Goal: Communication & Community: Participate in discussion

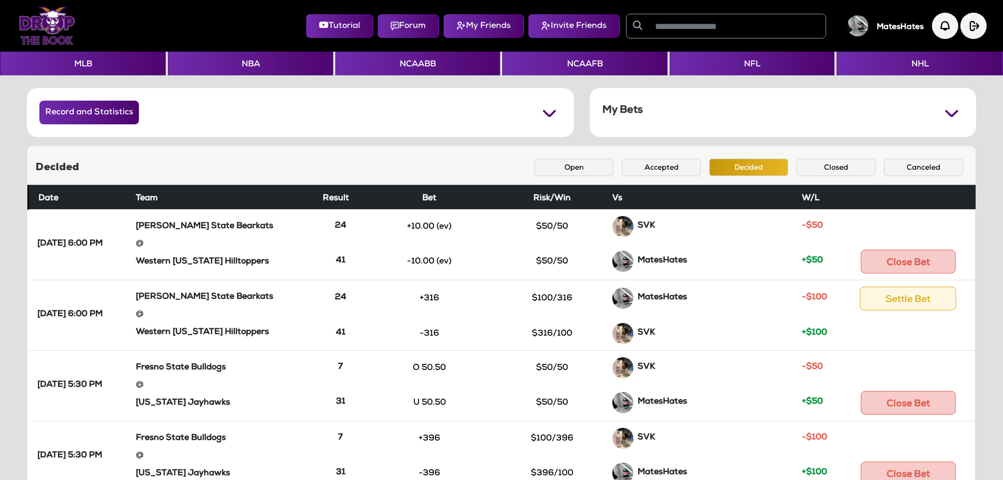
click at [54, 27] on img at bounding box center [47, 26] width 56 height 38
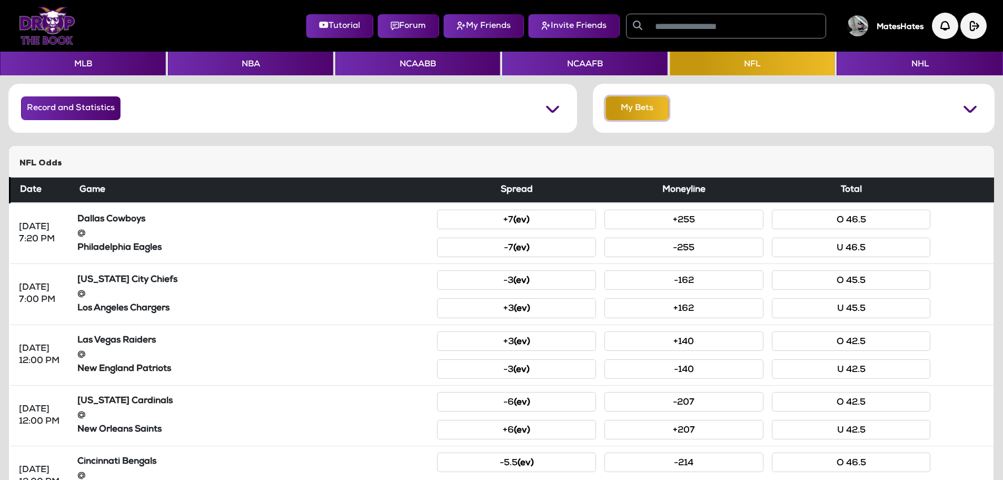
click at [624, 115] on button "My Bets" at bounding box center [637, 108] width 63 height 24
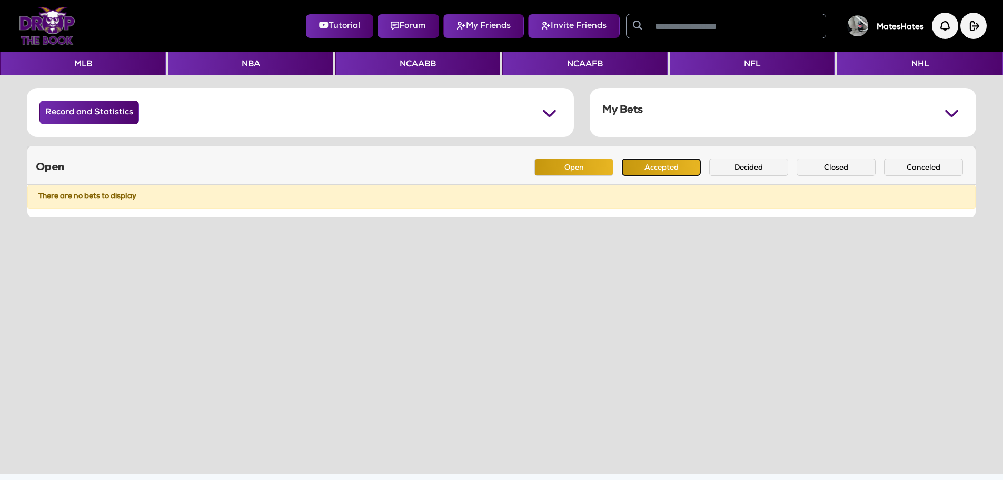
click at [663, 167] on button "Accepted" at bounding box center [661, 167] width 79 height 17
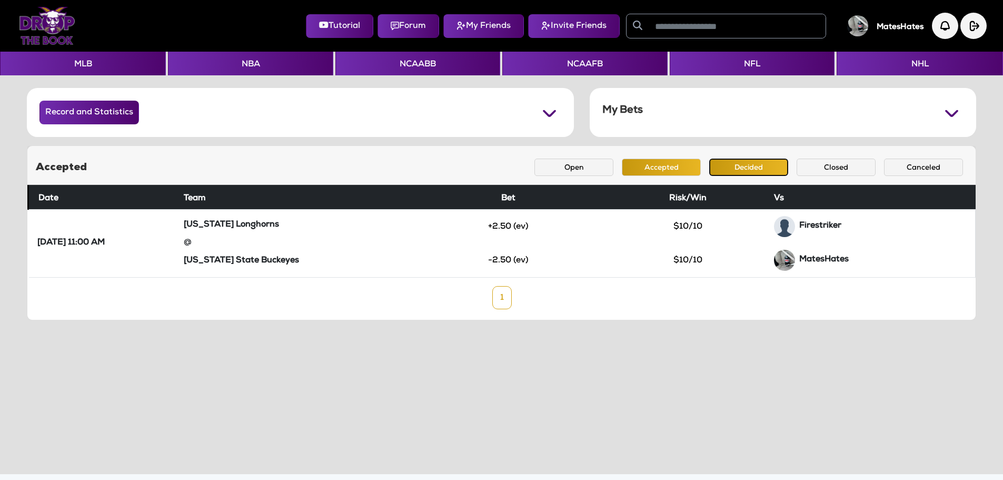
click at [738, 165] on button "Decided" at bounding box center [748, 167] width 79 height 17
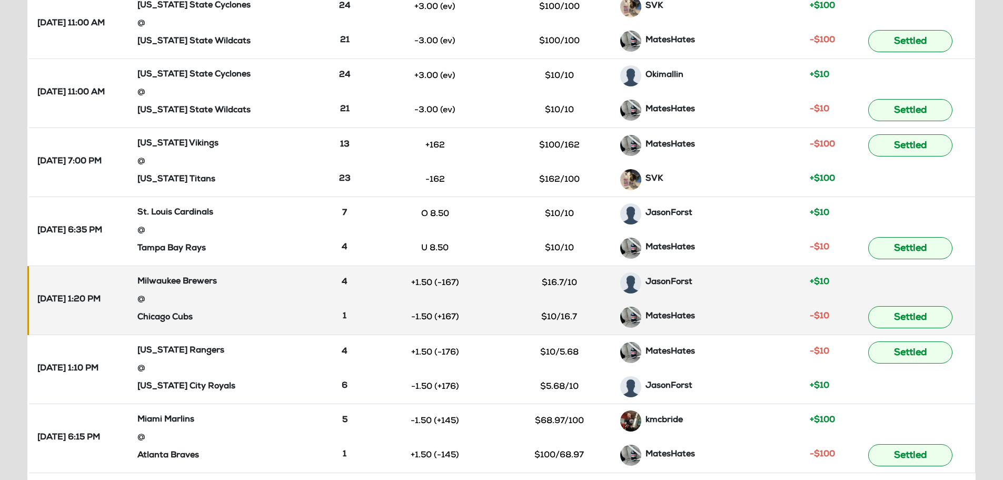
scroll to position [474, 0]
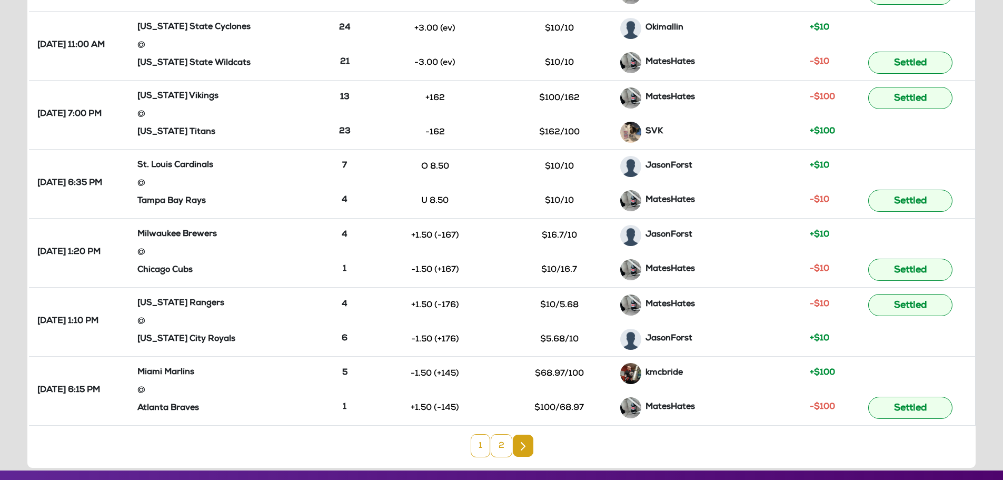
click at [499, 446] on link "2" at bounding box center [502, 445] width 22 height 23
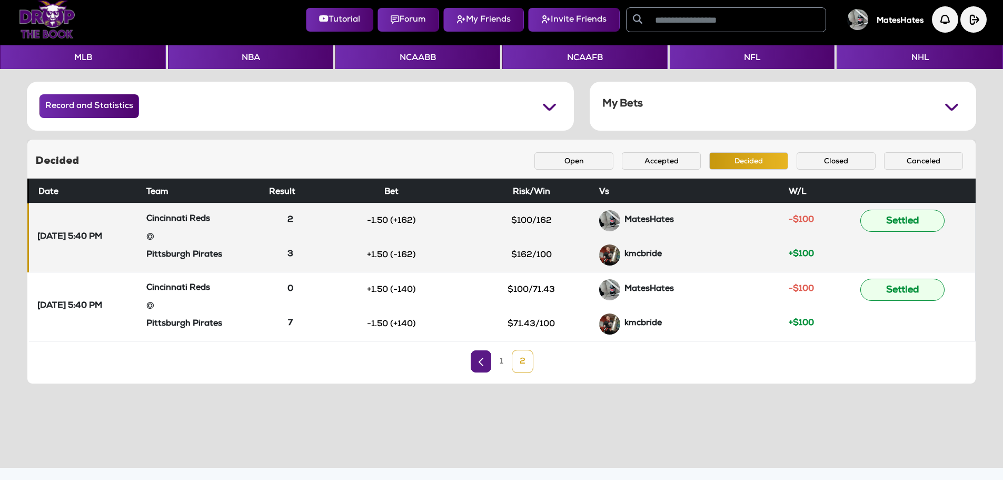
scroll to position [0, 0]
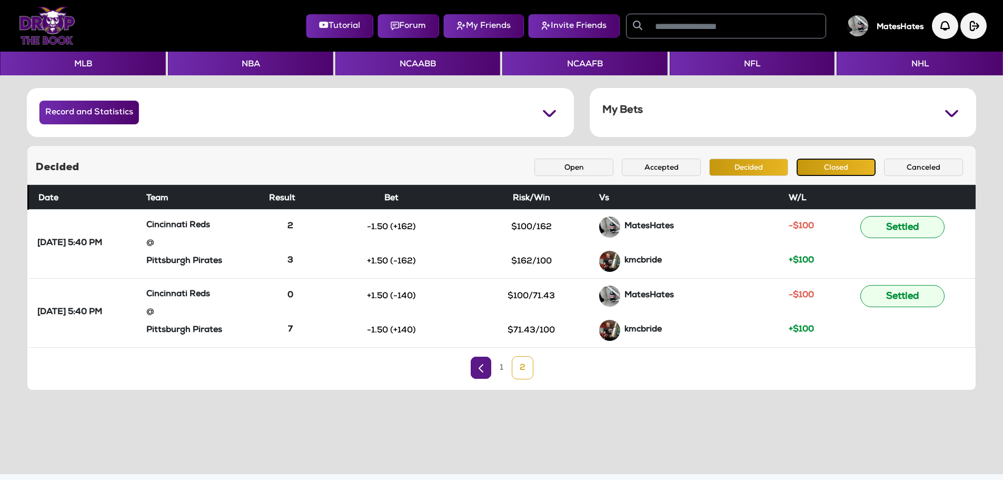
click at [818, 166] on button "Closed" at bounding box center [836, 167] width 79 height 17
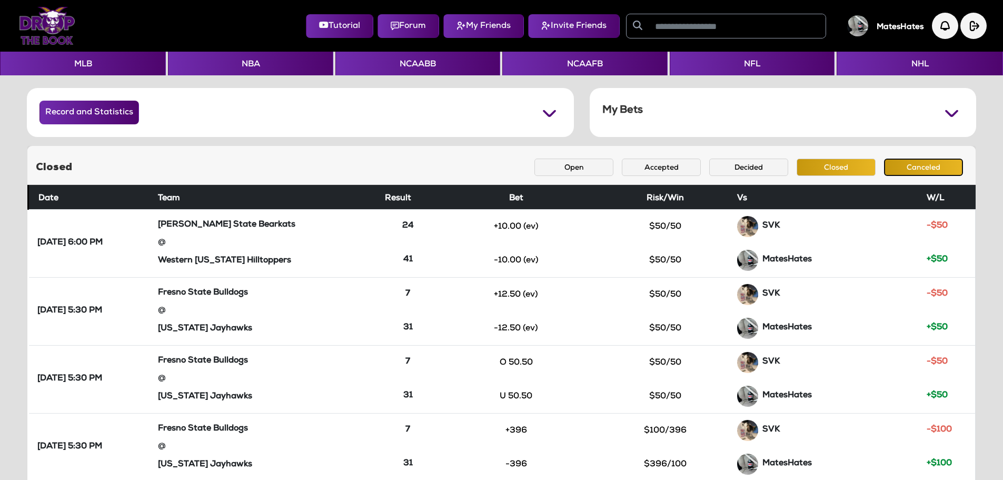
click at [915, 165] on button "Canceled" at bounding box center [923, 167] width 79 height 17
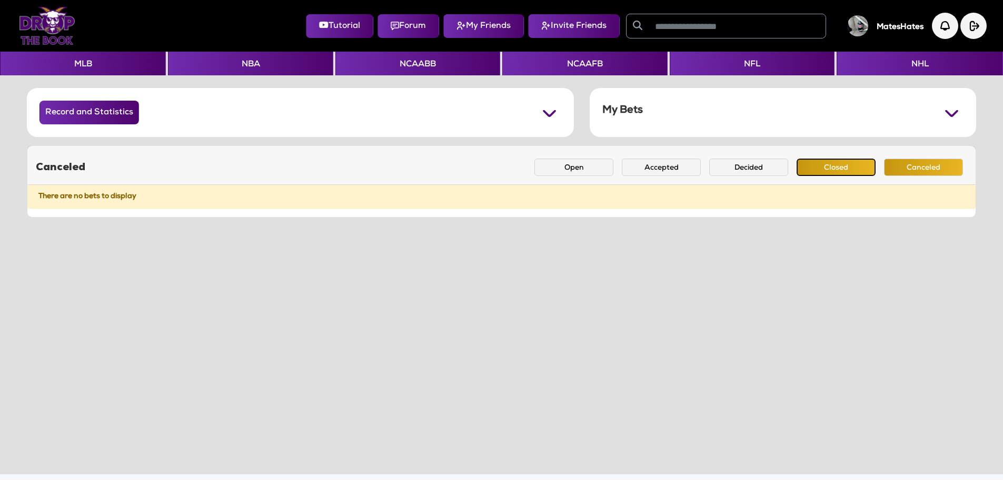
click at [841, 165] on button "Closed" at bounding box center [836, 167] width 79 height 17
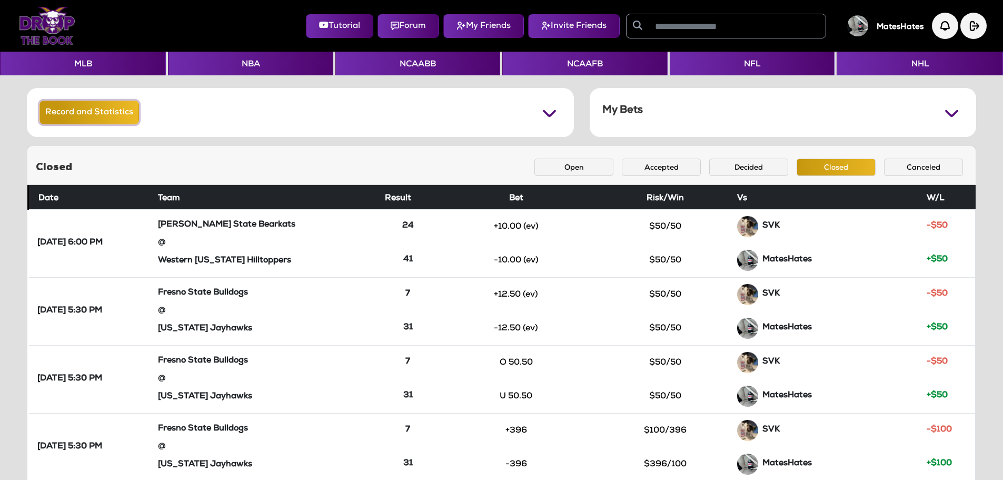
click at [115, 112] on button "Record and Statistics" at bounding box center [89, 113] width 100 height 24
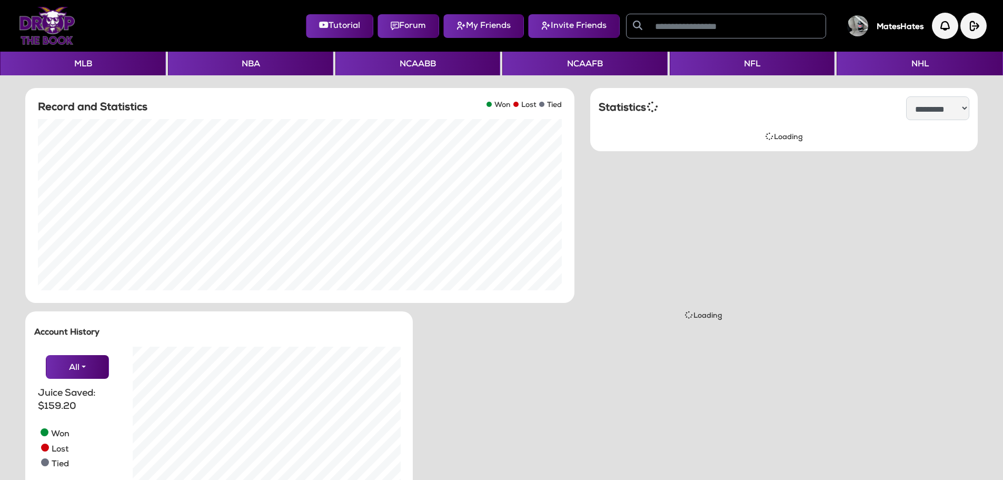
scroll to position [211, 283]
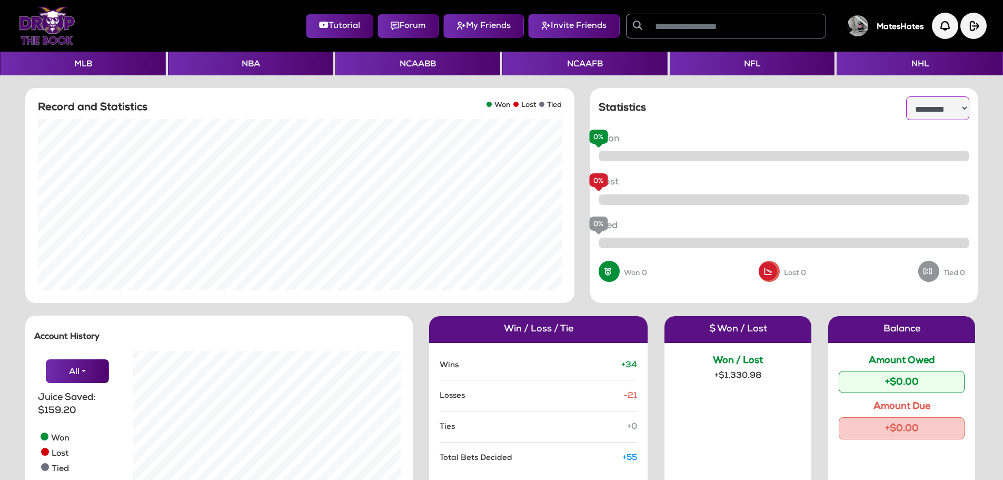
click at [917, 109] on select "**********" at bounding box center [937, 108] width 63 height 24
select select "**********"
click at [906, 96] on select "**********" at bounding box center [937, 108] width 63 height 24
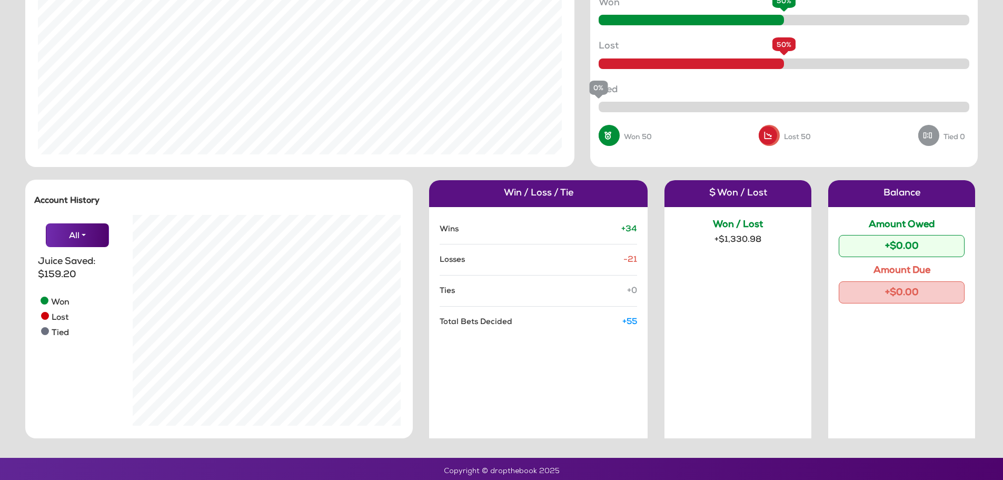
scroll to position [141, 0]
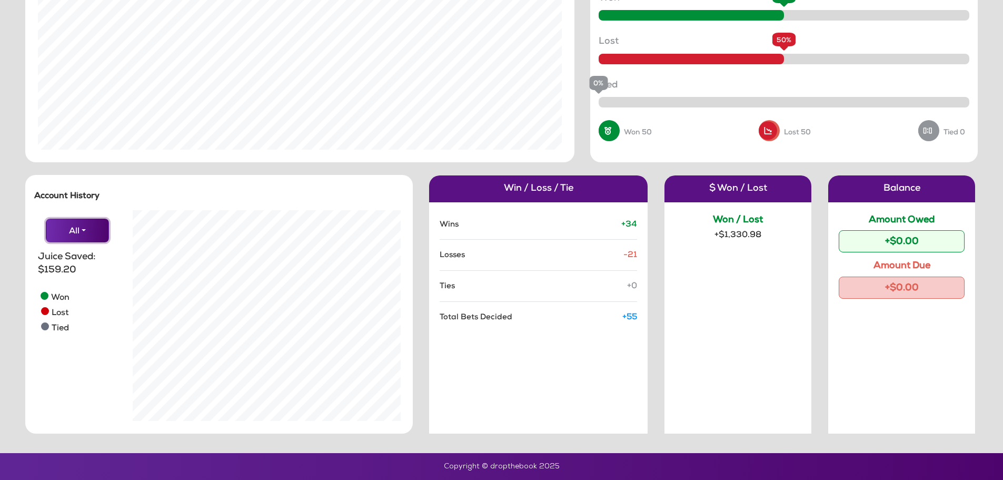
click at [76, 235] on button "All" at bounding box center [77, 231] width 63 height 24
click at [69, 267] on button "JasonForst" at bounding box center [87, 267] width 83 height 13
click at [68, 233] on button "JasonForst" at bounding box center [77, 231] width 63 height 24
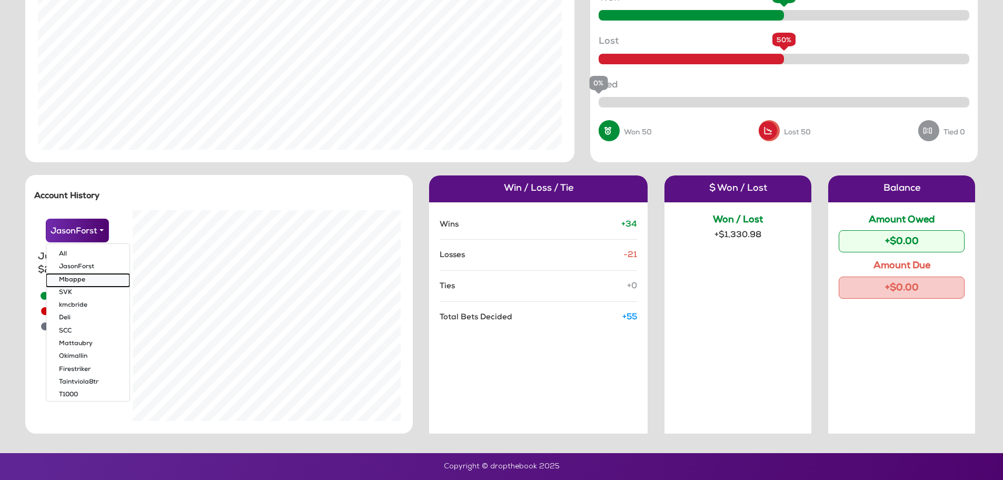
click at [66, 283] on button "Mbappe" at bounding box center [87, 280] width 83 height 13
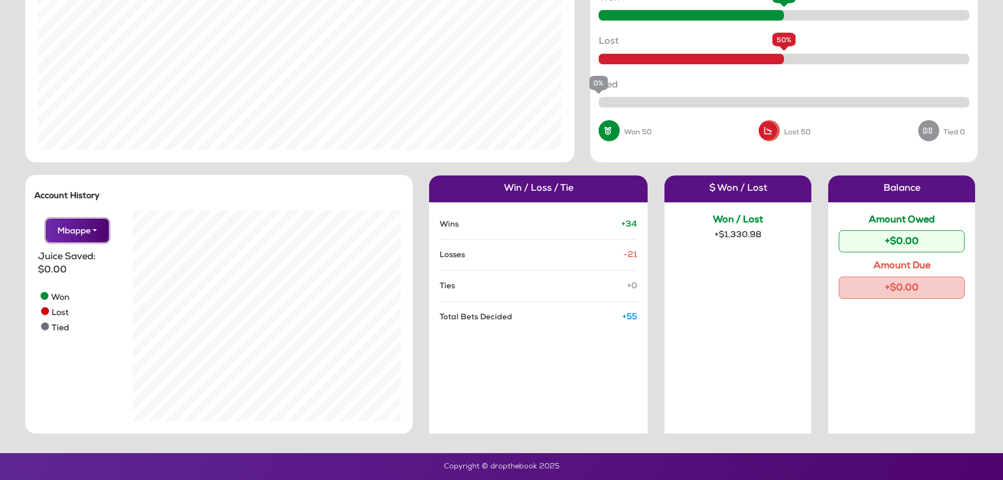
click at [72, 235] on button "Mbappe" at bounding box center [77, 231] width 63 height 24
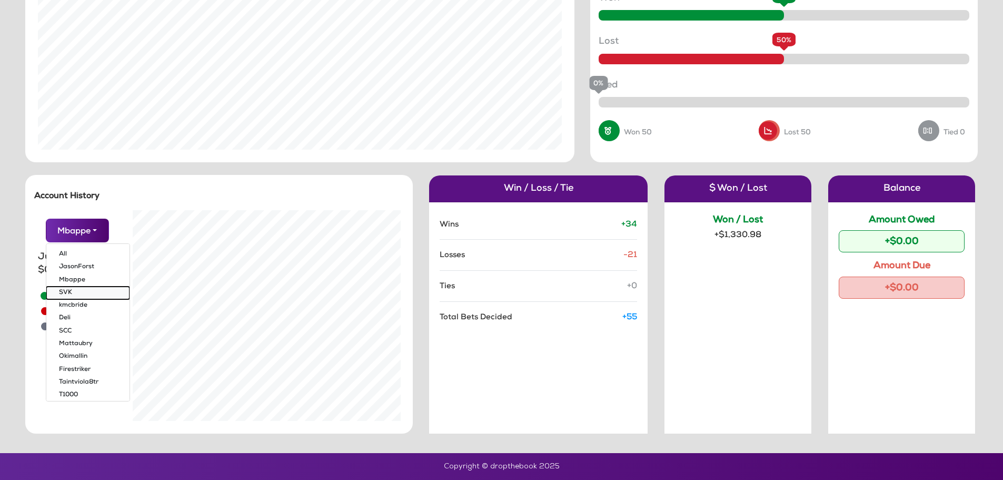
click at [70, 291] on button "SVK" at bounding box center [87, 293] width 83 height 13
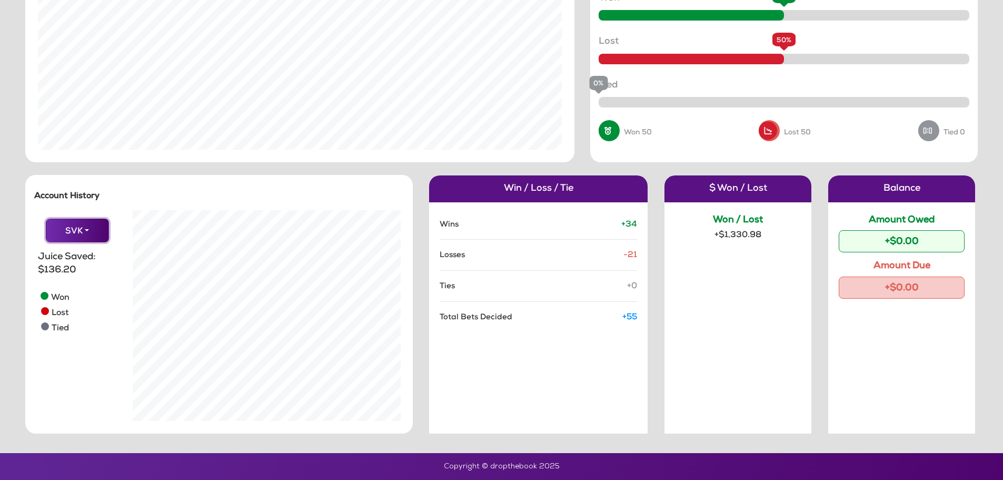
click at [71, 235] on button "SVK" at bounding box center [77, 231] width 63 height 24
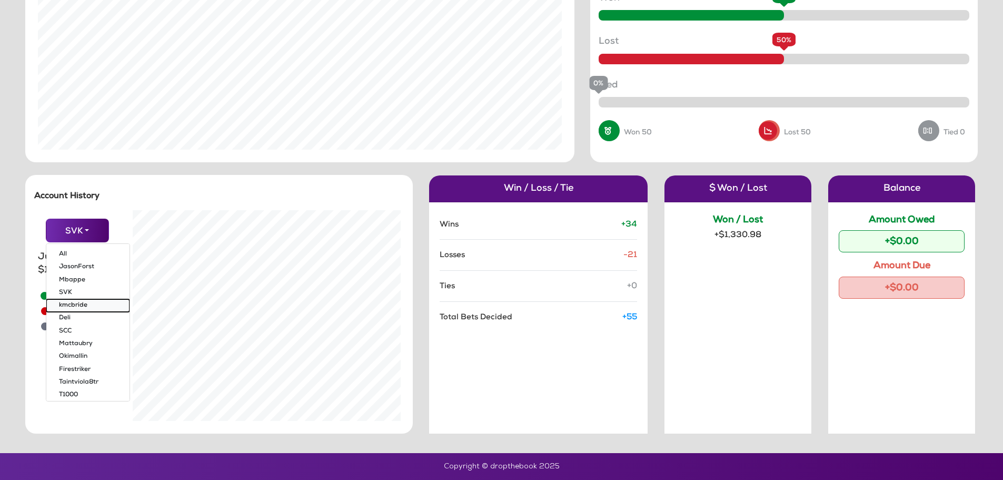
click at [71, 301] on button "kmcbride" at bounding box center [87, 306] width 83 height 13
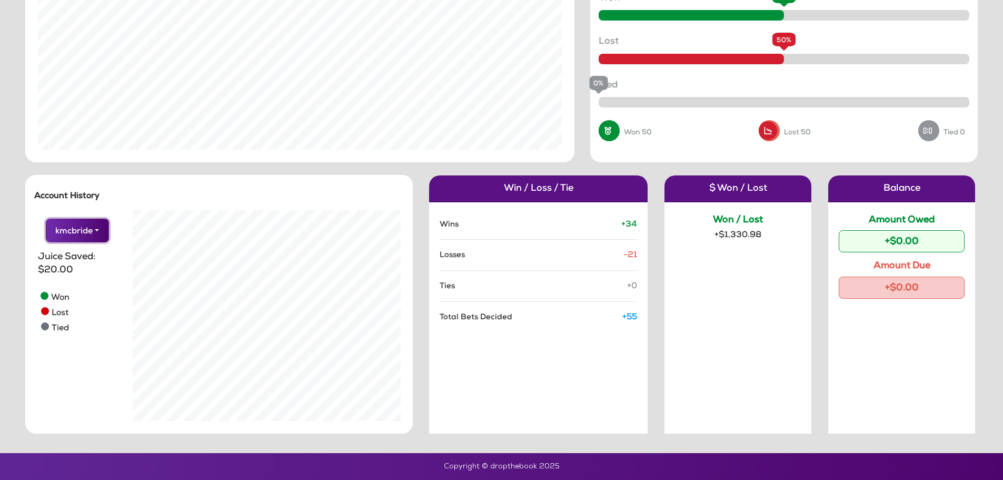
click at [78, 231] on button "kmcbride" at bounding box center [77, 231] width 63 height 24
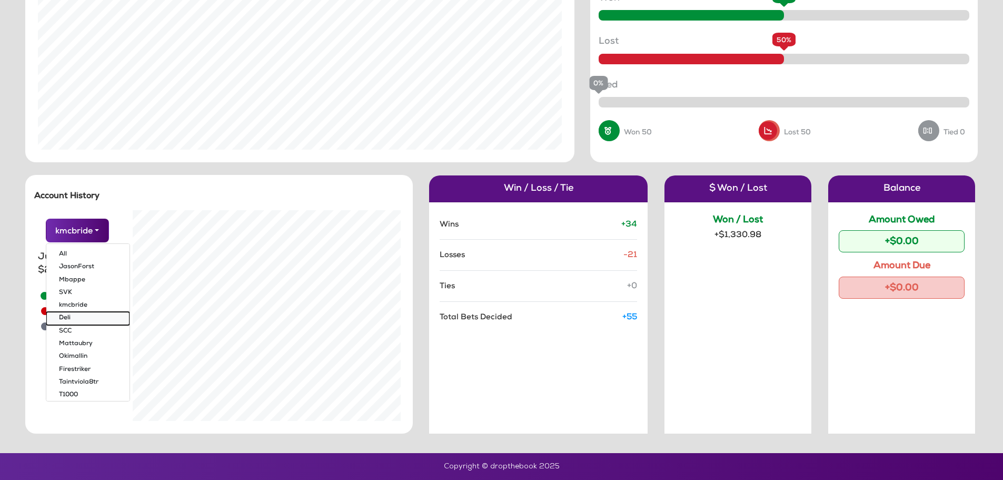
click at [68, 316] on button "Deli" at bounding box center [87, 318] width 83 height 13
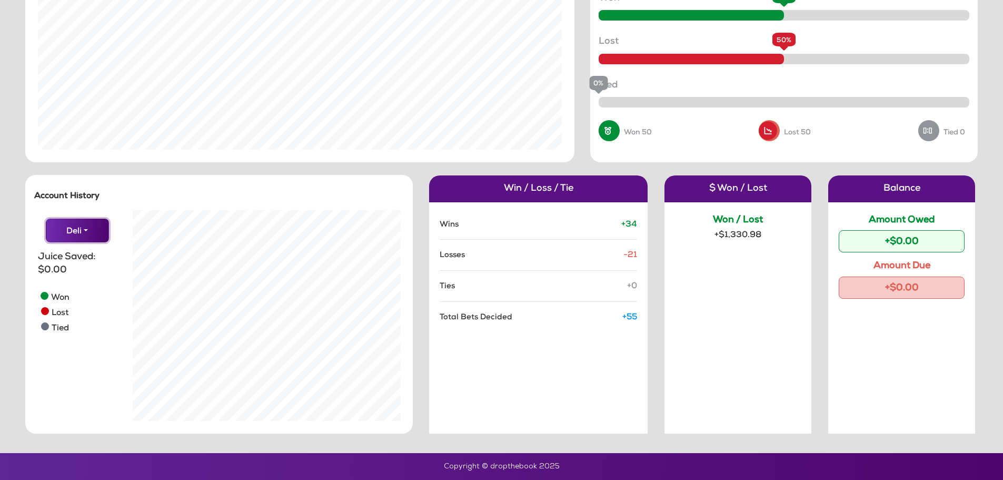
click at [74, 236] on button "Deli" at bounding box center [77, 231] width 63 height 24
click at [65, 255] on button "All" at bounding box center [87, 254] width 83 height 13
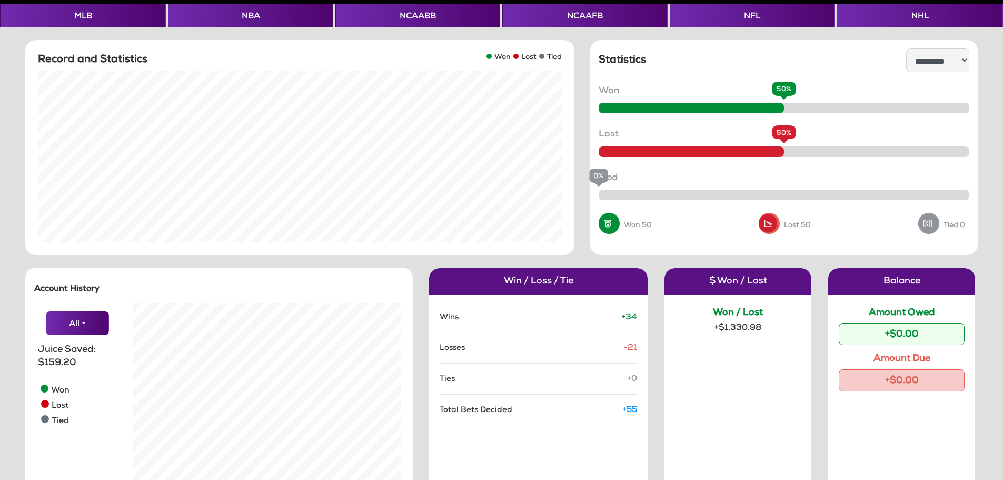
scroll to position [0, 0]
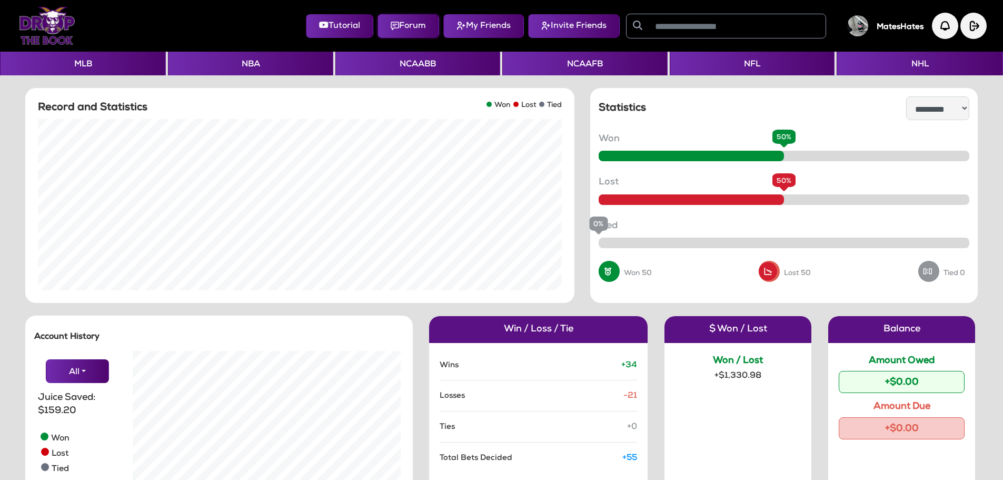
click at [391, 30] on img at bounding box center [395, 26] width 8 height 8
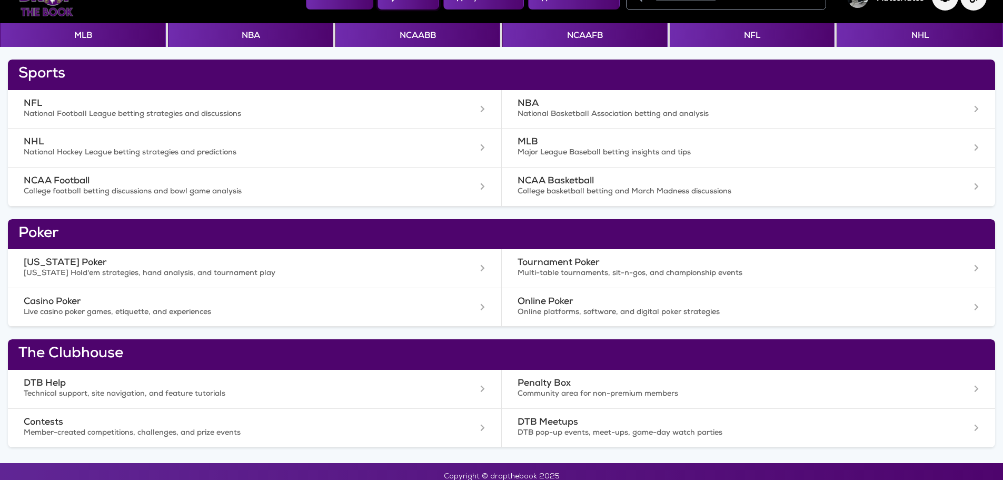
scroll to position [38, 0]
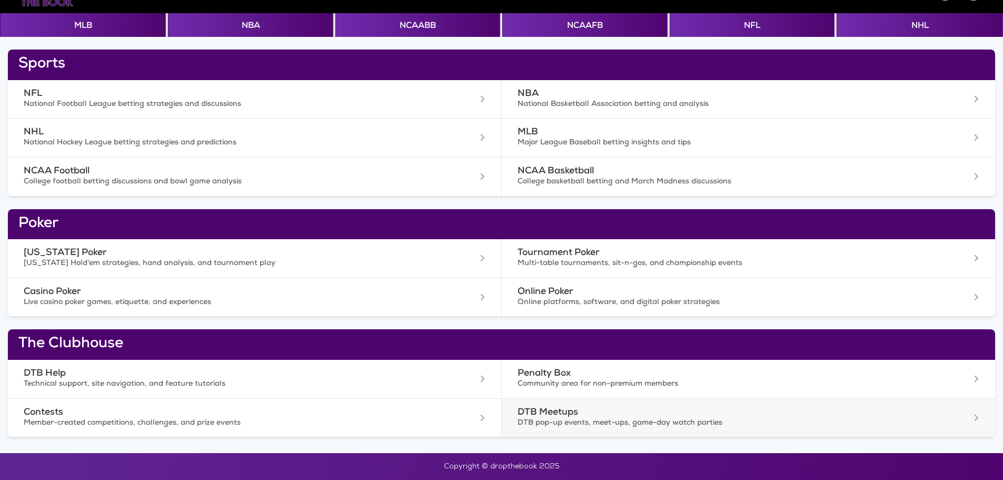
click at [529, 410] on h3 "DTB Meetups" at bounding box center [715, 412] width 394 height 11
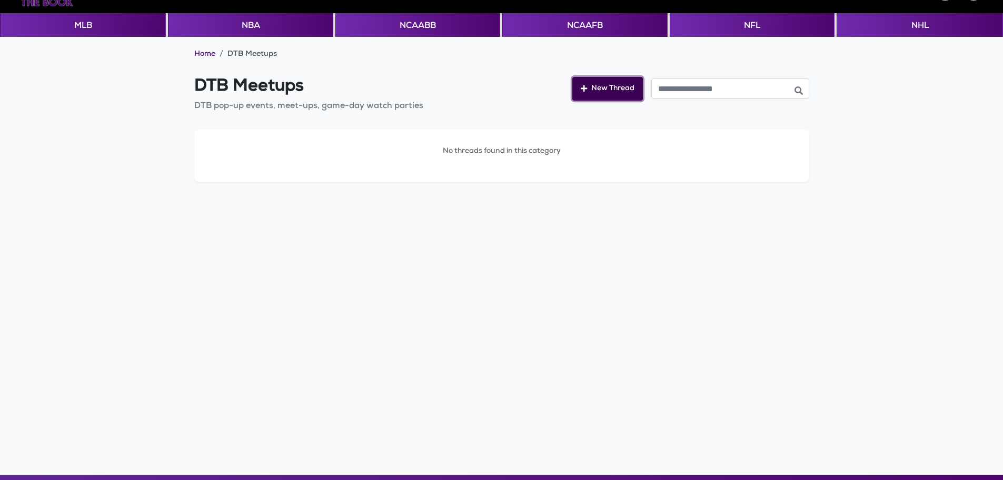
click at [595, 84] on button "New Thread" at bounding box center [607, 89] width 71 height 24
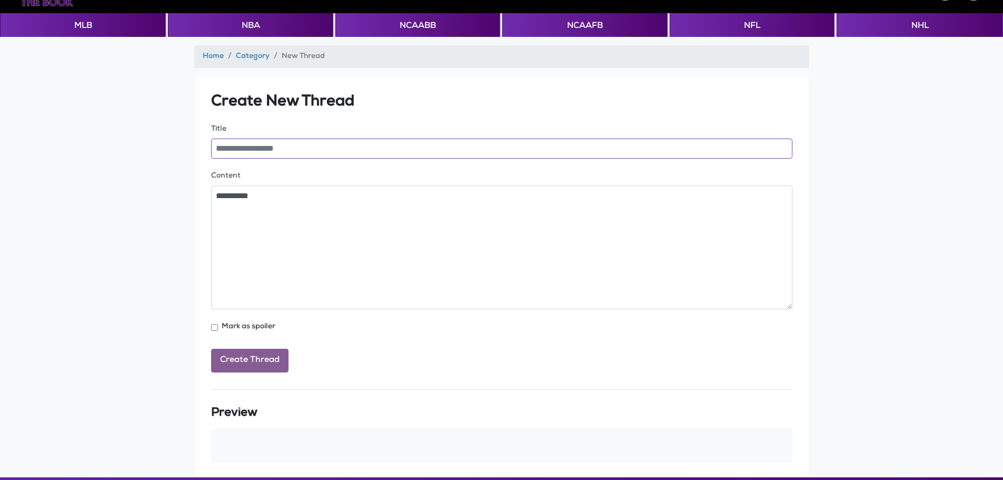
click at [268, 148] on input "Title" at bounding box center [501, 149] width 581 height 20
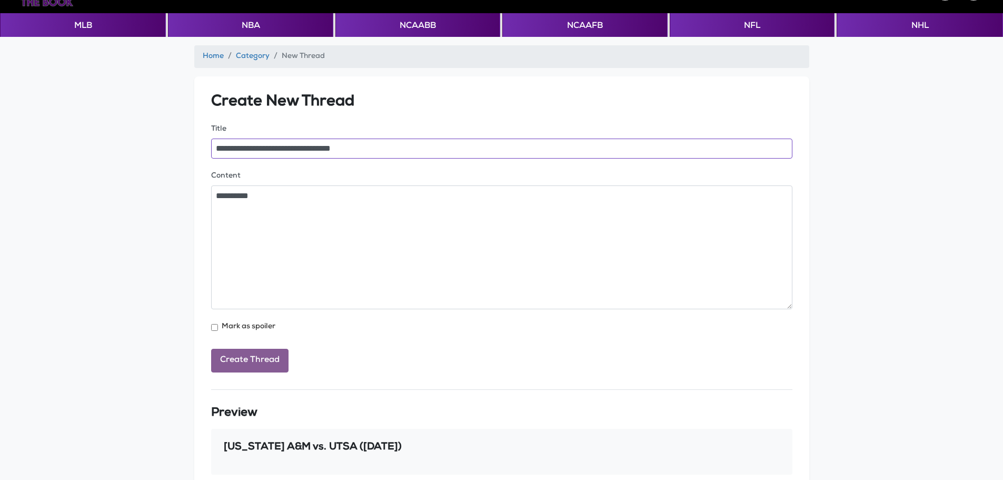
type input "**********"
click at [251, 201] on textarea "Content" at bounding box center [501, 247] width 581 height 124
type textarea "*"
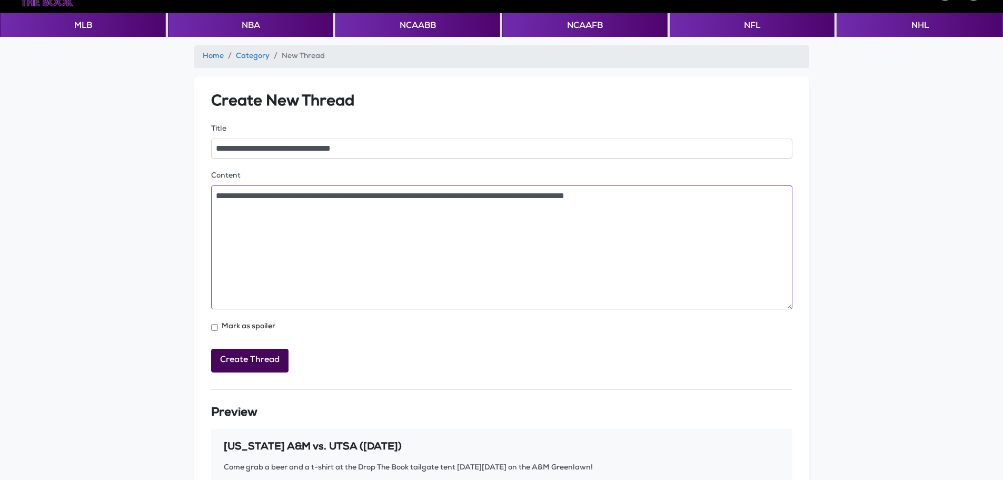
click at [619, 197] on textarea "Content" at bounding box center [501, 247] width 581 height 124
click at [625, 196] on textarea "Content" at bounding box center [501, 247] width 581 height 124
type textarea "**********"
click at [274, 357] on button "Create Thread" at bounding box center [249, 361] width 77 height 24
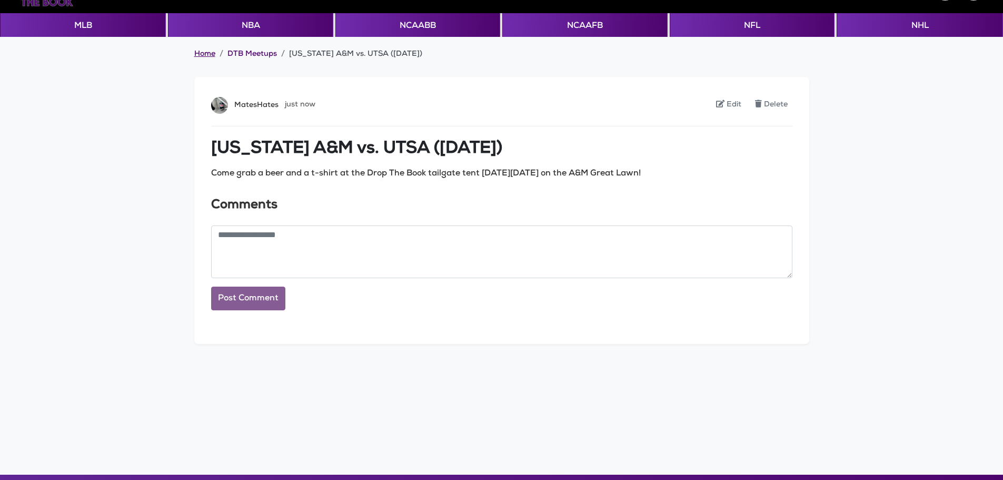
click at [198, 51] on link "Home" at bounding box center [204, 55] width 21 height 11
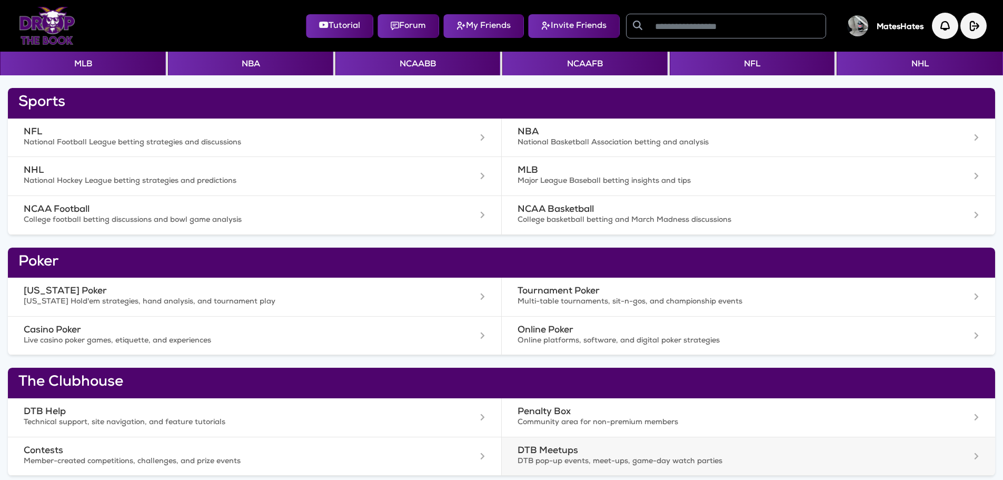
click at [532, 446] on h3 "DTB Meetups" at bounding box center [715, 451] width 394 height 11
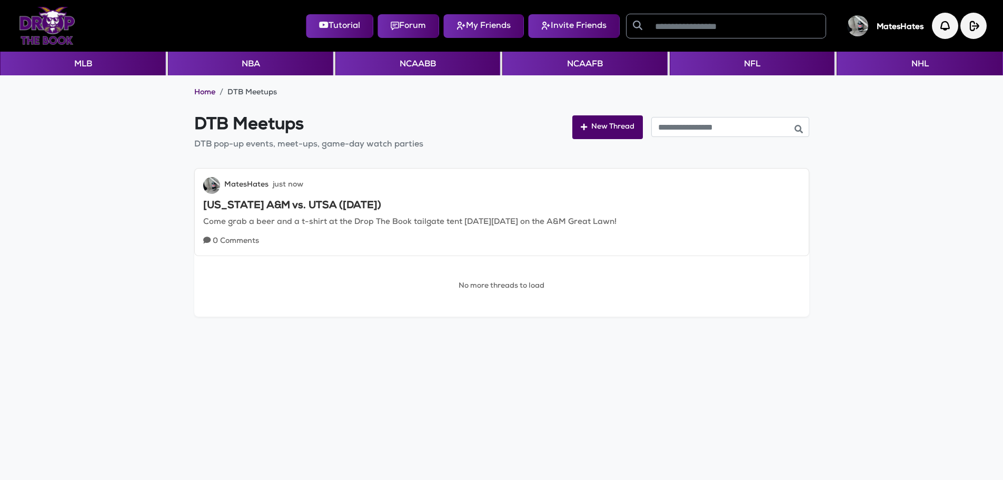
click at [36, 36] on img at bounding box center [47, 26] width 56 height 38
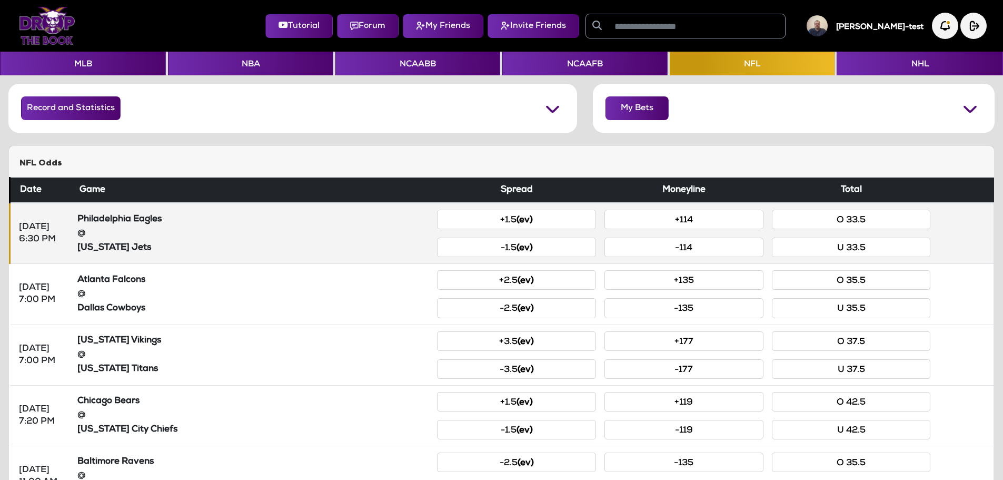
scroll to position [53, 0]
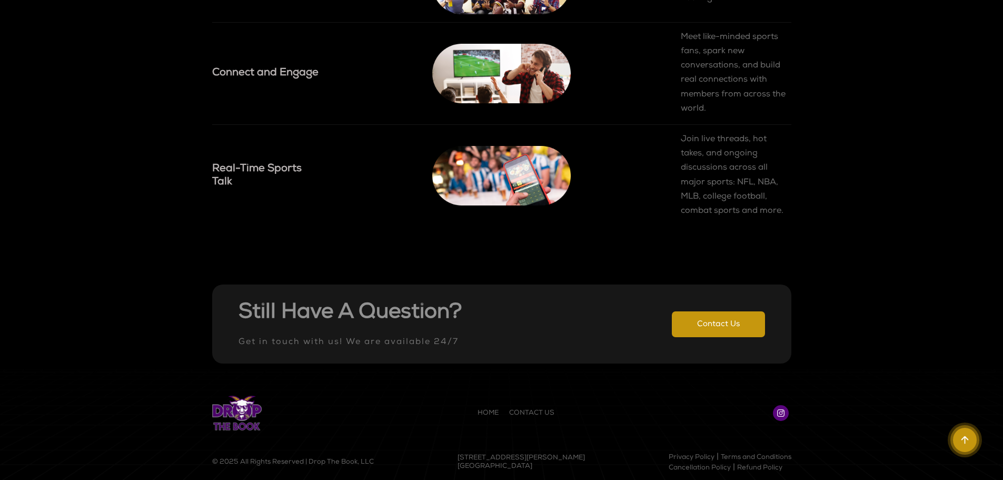
scroll to position [1333, 0]
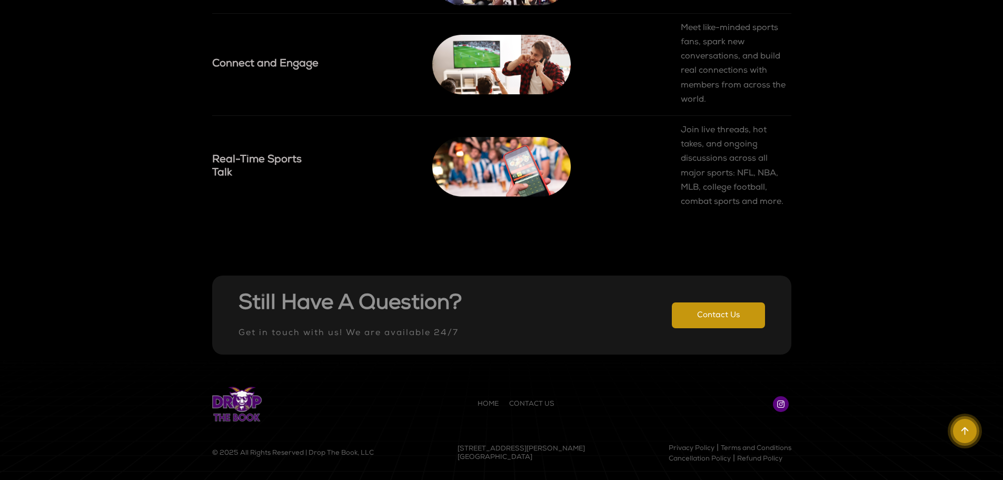
click at [782, 406] on img at bounding box center [780, 403] width 7 height 7
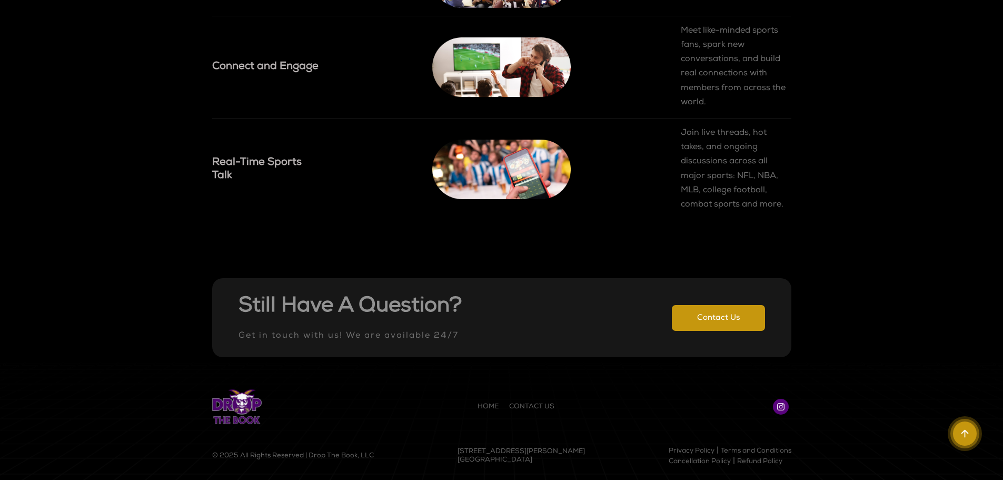
scroll to position [1333, 0]
